Goal: Navigation & Orientation: Find specific page/section

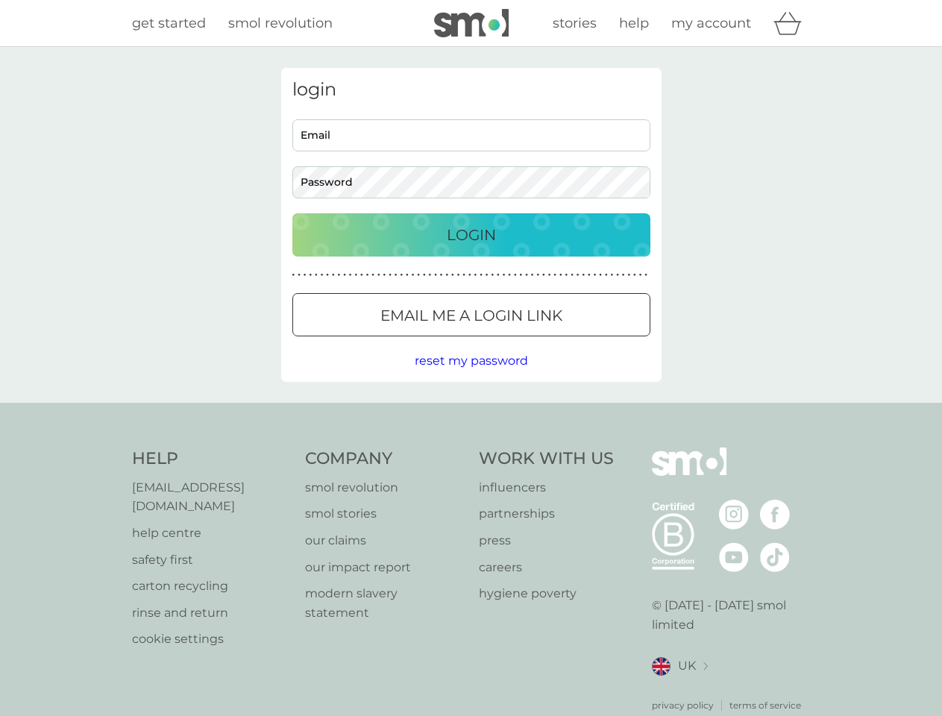
click at [792, 23] on icon "basket" at bounding box center [787, 23] width 28 height 23
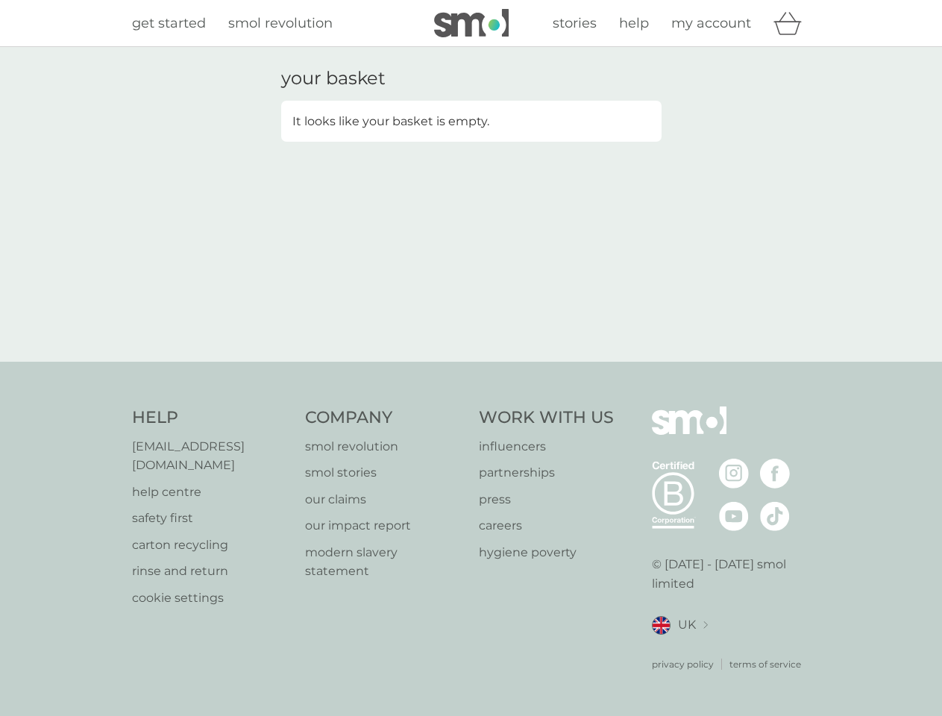
click at [470, 361] on div "your basket It looks like your basket is empty." at bounding box center [471, 204] width 942 height 315
click at [679, 647] on div "privacy policy terms of service" at bounding box center [731, 653] width 159 height 37
